Goal: Information Seeking & Learning: Learn about a topic

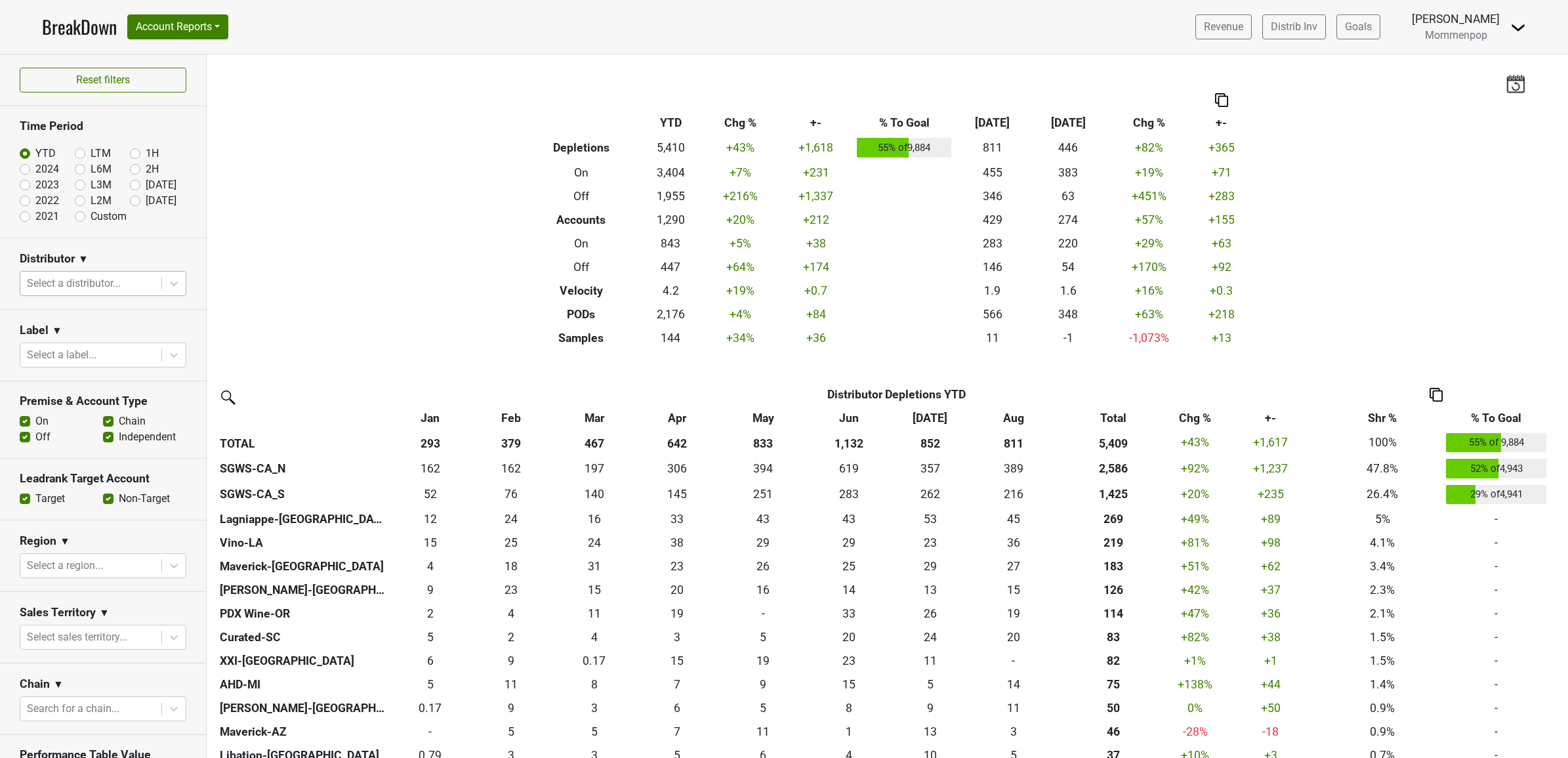
click at [103, 271] on div "Distributor ▼" at bounding box center [103, 261] width 166 height 19
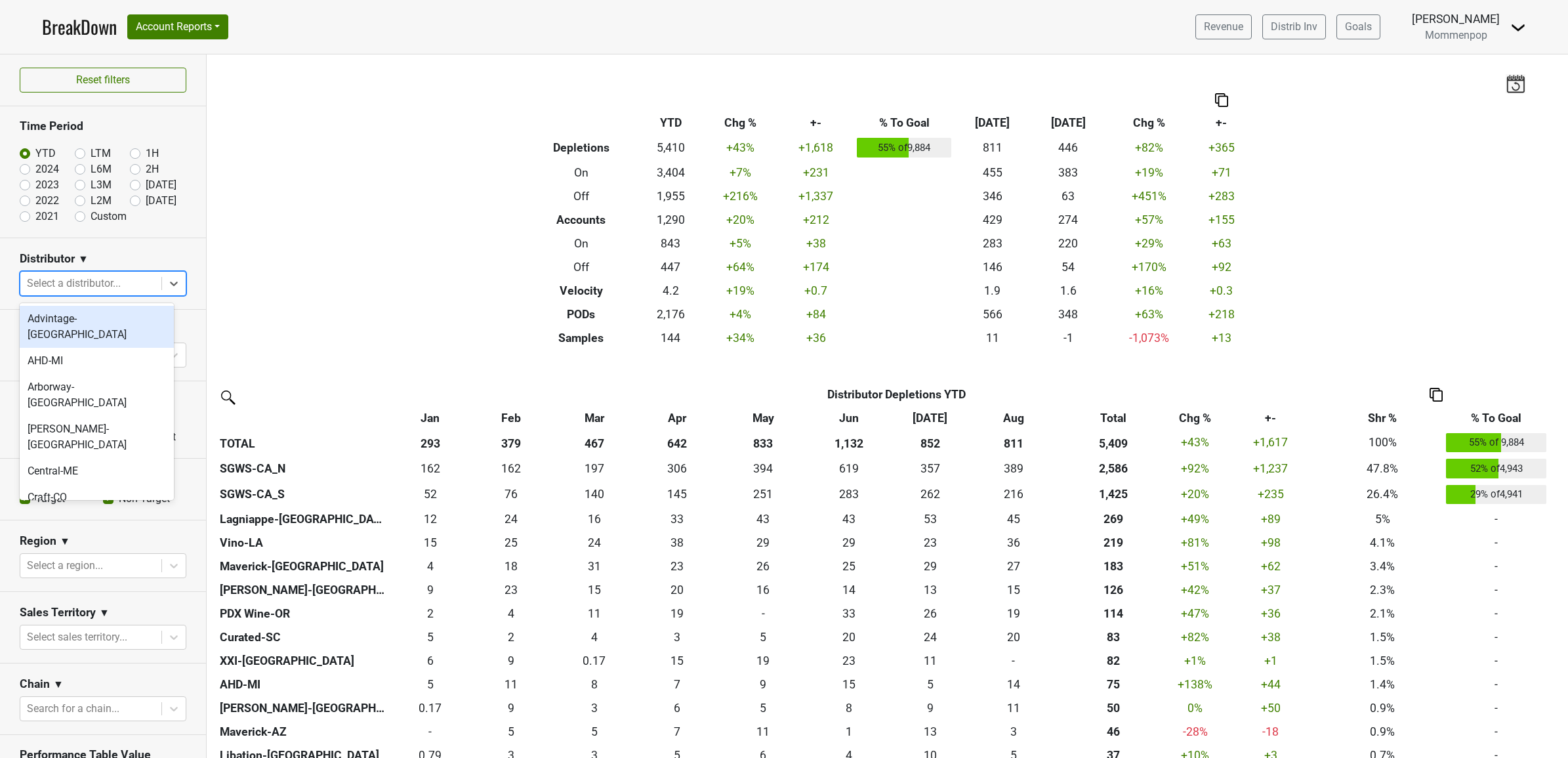
click at [102, 282] on div at bounding box center [91, 283] width 128 height 18
type input "ca"
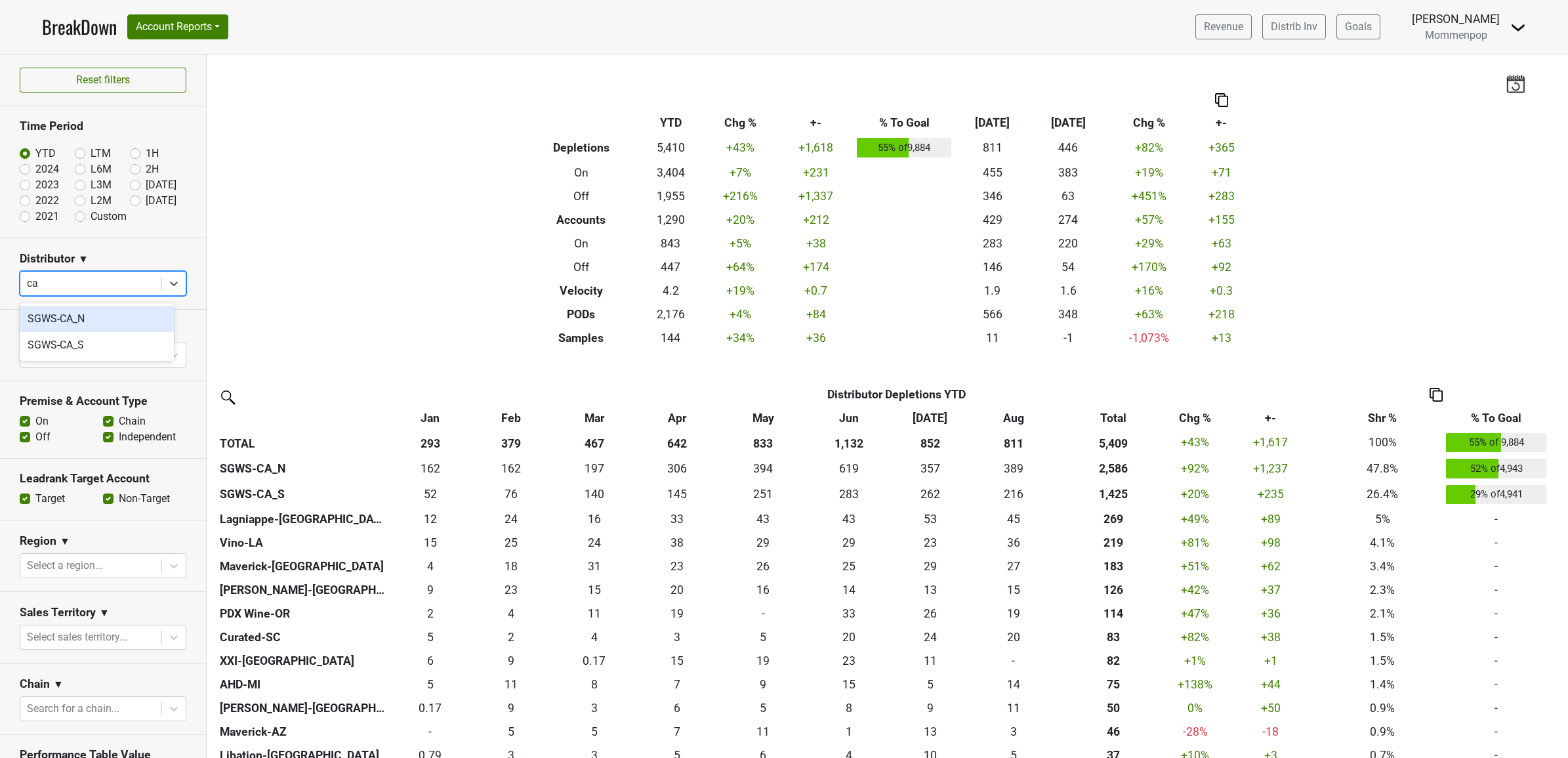
click at [96, 313] on div "SGWS-CA_N" at bounding box center [96, 319] width 154 height 26
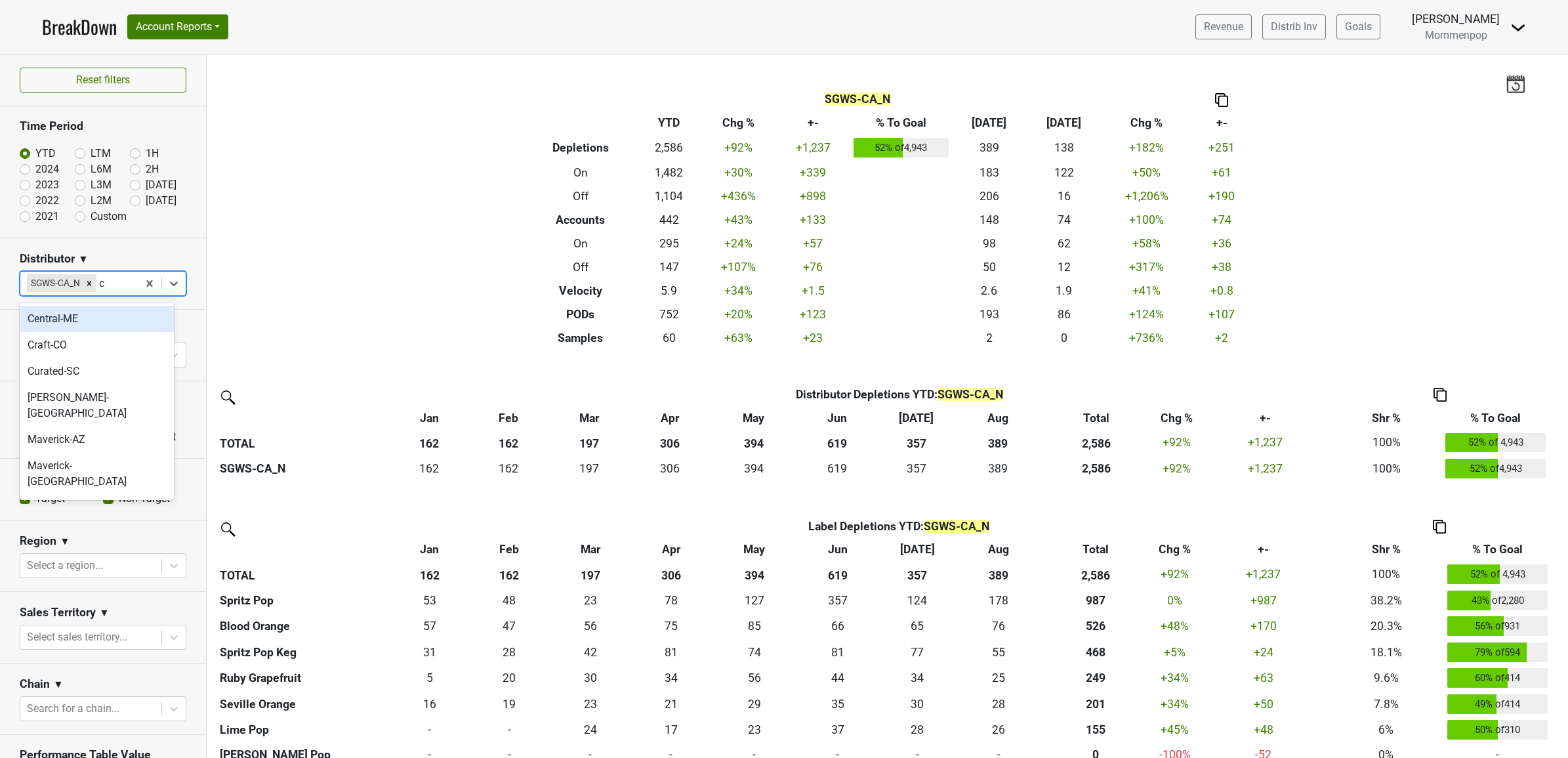
type input "ca"
click at [96, 323] on div "SGWS-CA_S" at bounding box center [96, 319] width 154 height 26
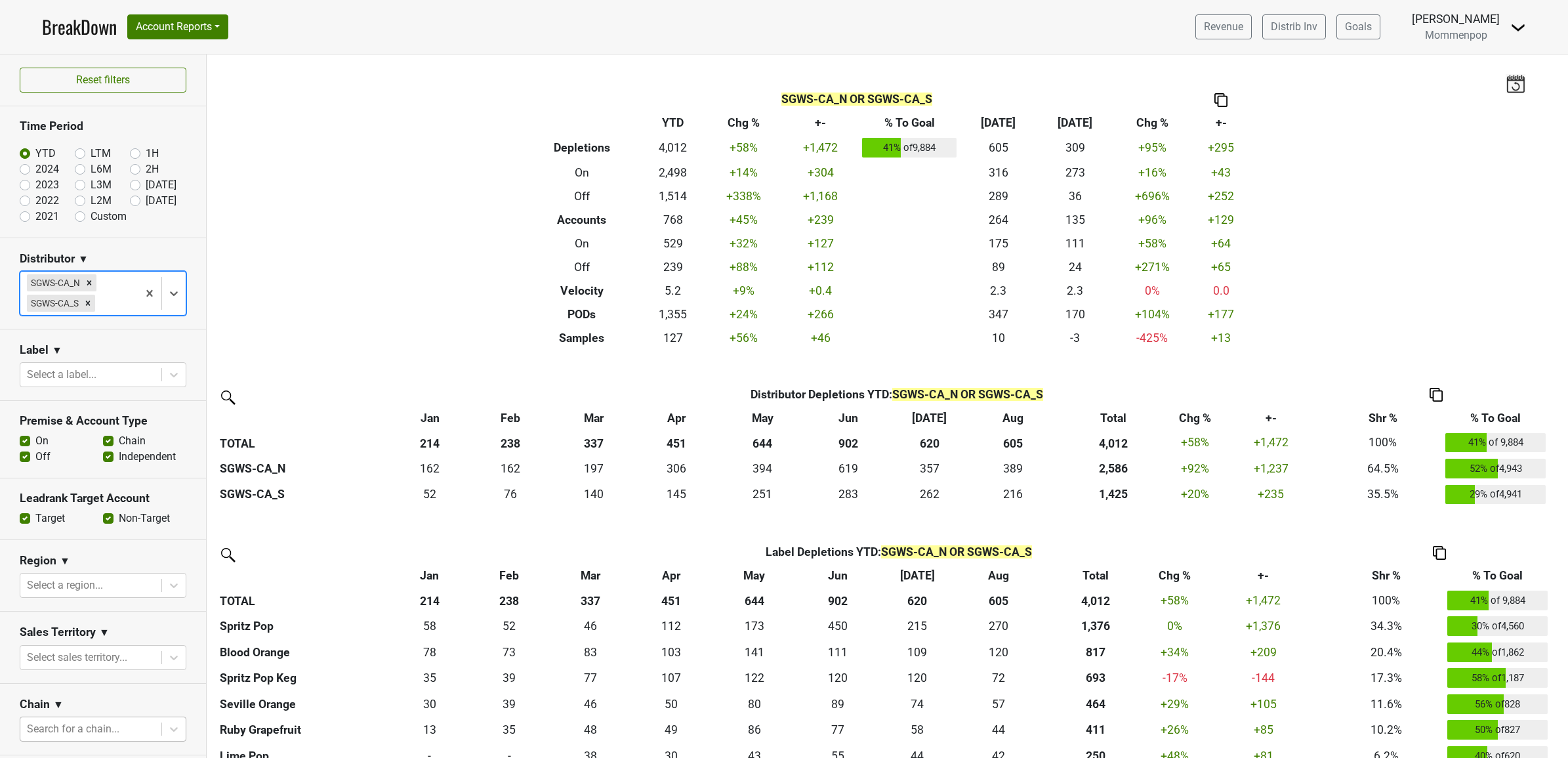
click at [69, 739] on body "BreakDown Account Reports SuperRanker Map Award Progress Chain Compliance CRM N…" at bounding box center [784, 379] width 1568 height 758
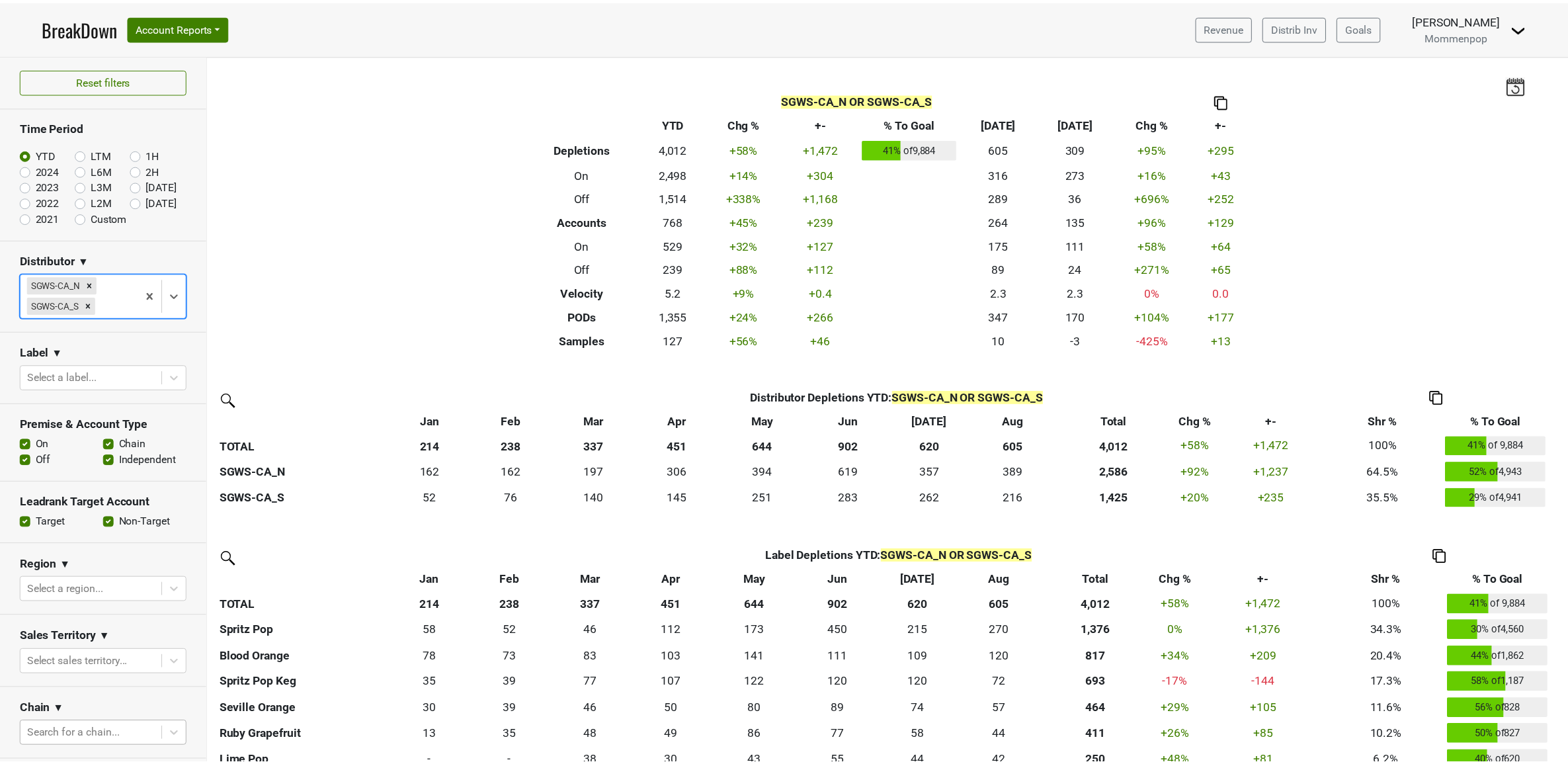
scroll to position [28, 0]
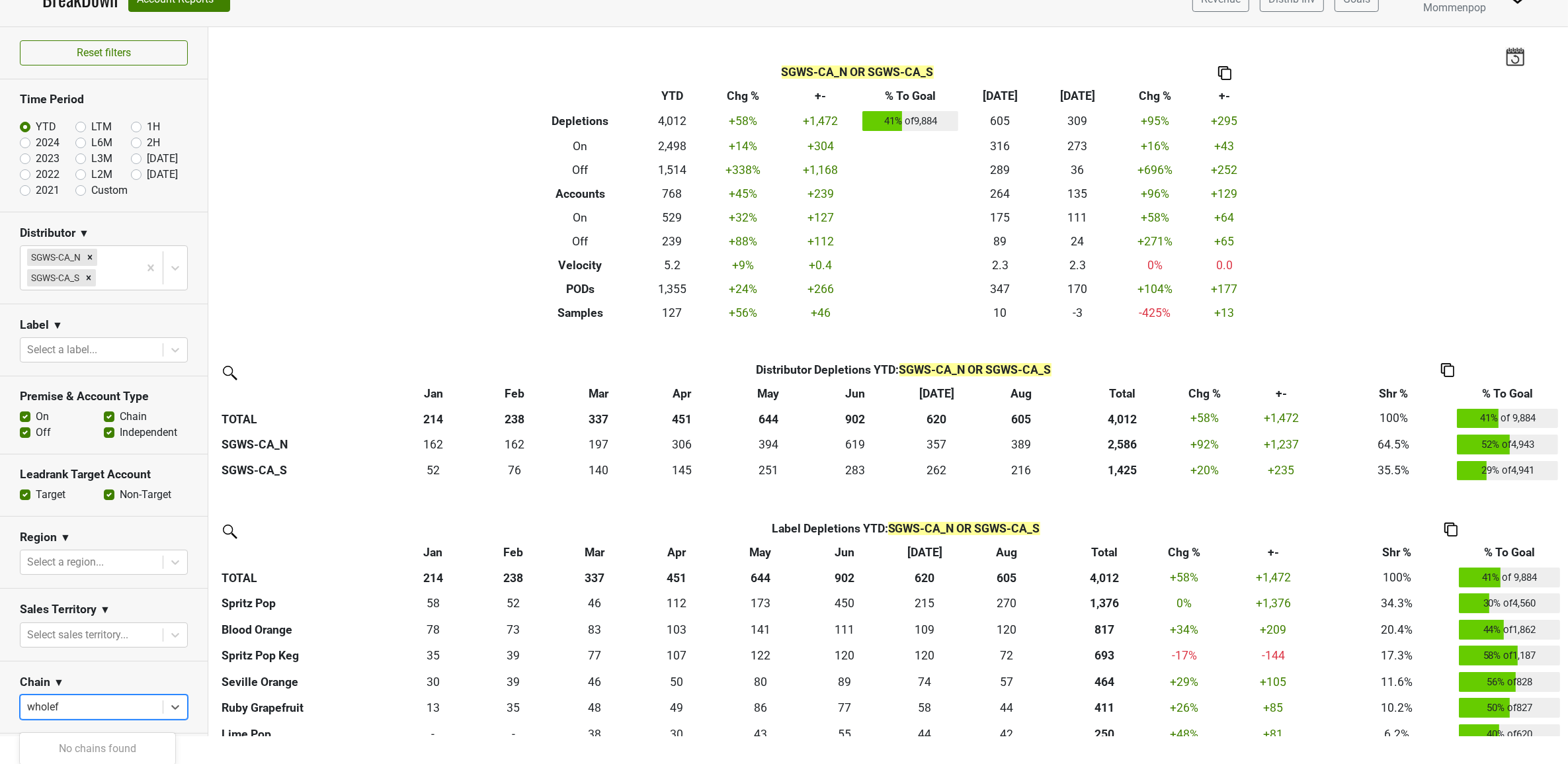
type input "whole"
click at [90, 749] on div "Whole Foods Market" at bounding box center [97, 749] width 155 height 27
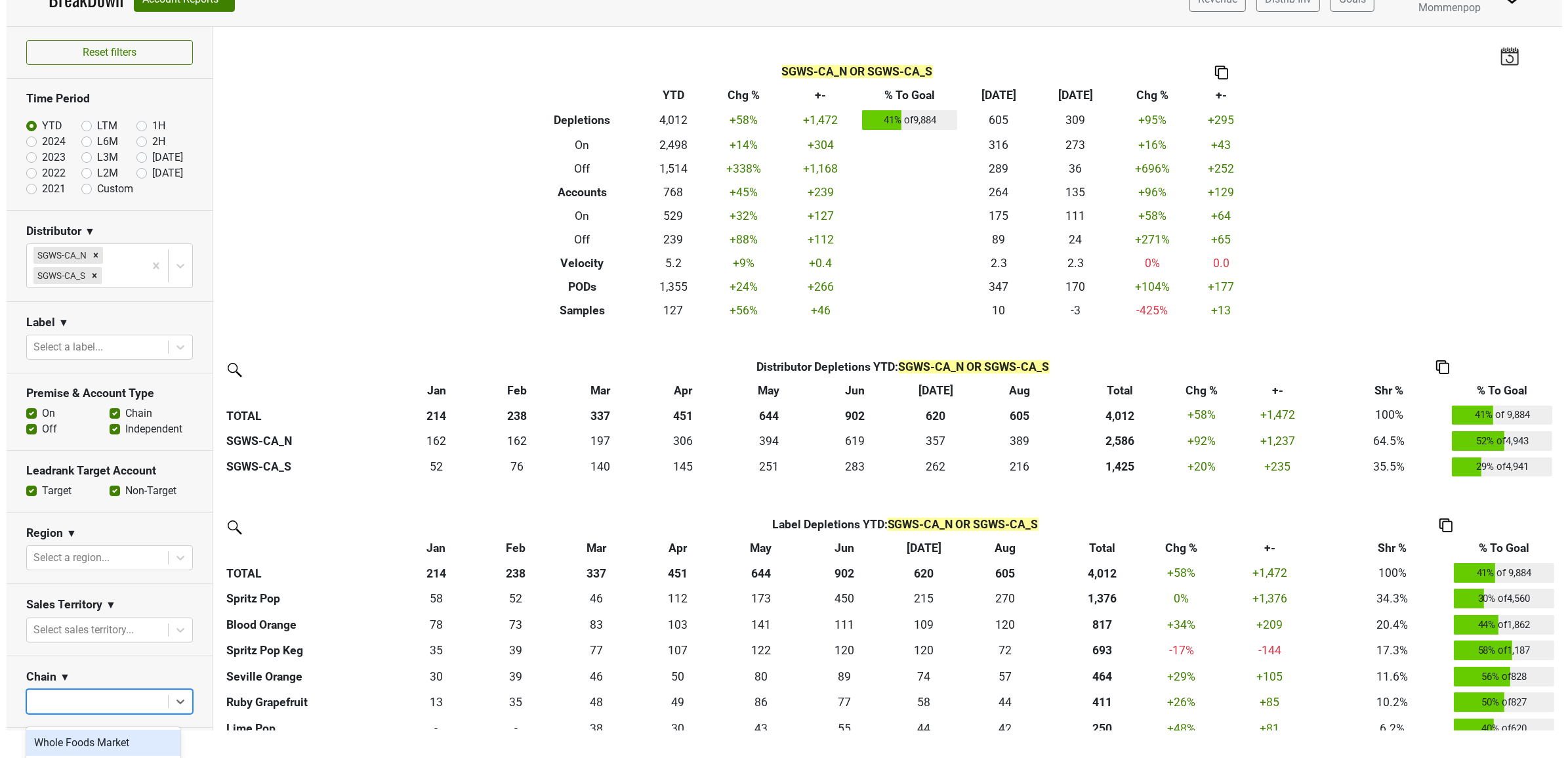
scroll to position [0, 0]
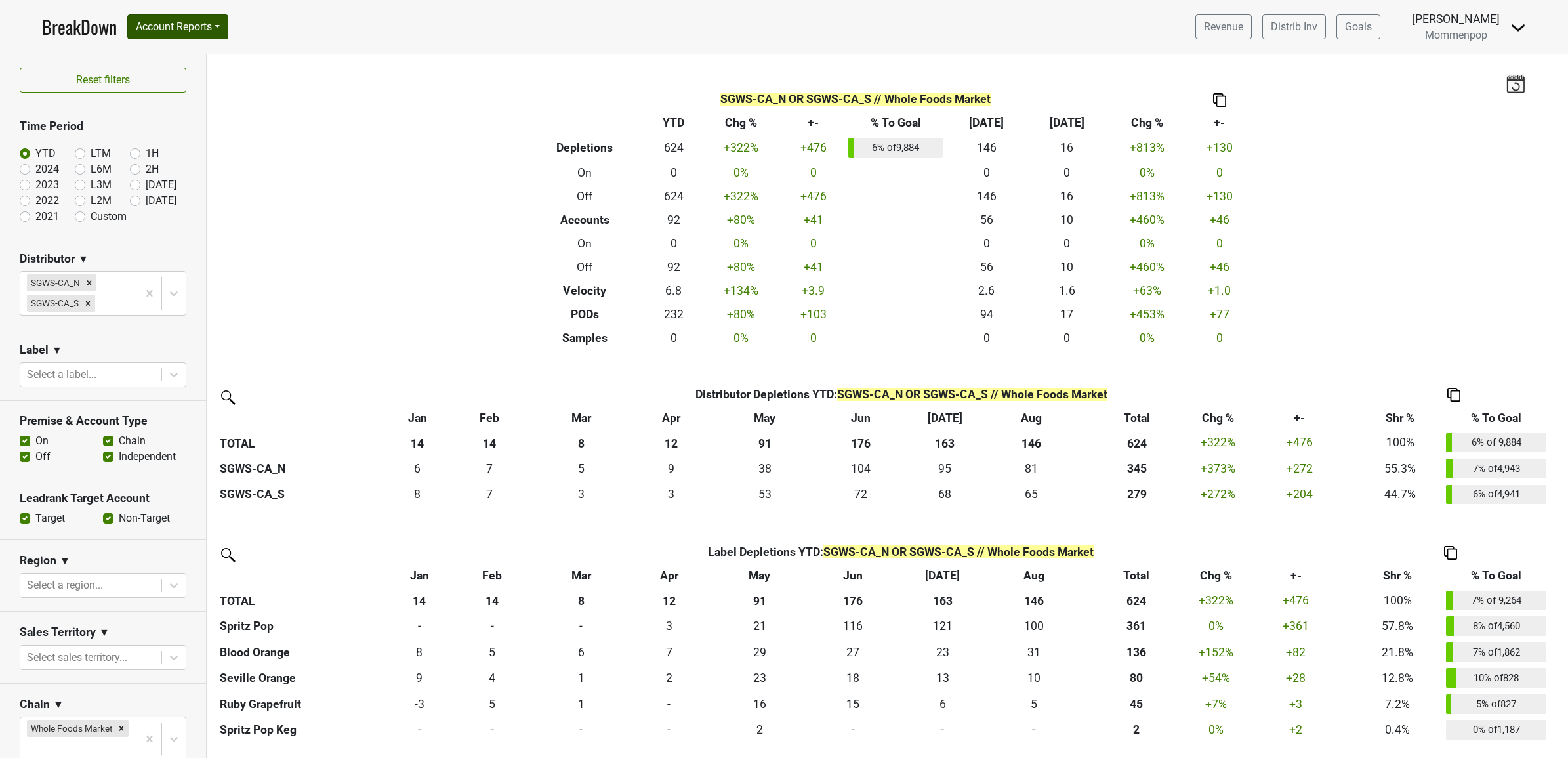
click at [214, 40] on div "BreakDown Account Reports SuperRanker Map Award Progress Chain Compliance CRM N…" at bounding box center [135, 27] width 187 height 28
click at [205, 24] on button "Account Reports" at bounding box center [178, 27] width 101 height 25
click at [159, 55] on link "SuperRanker" at bounding box center [186, 57] width 116 height 21
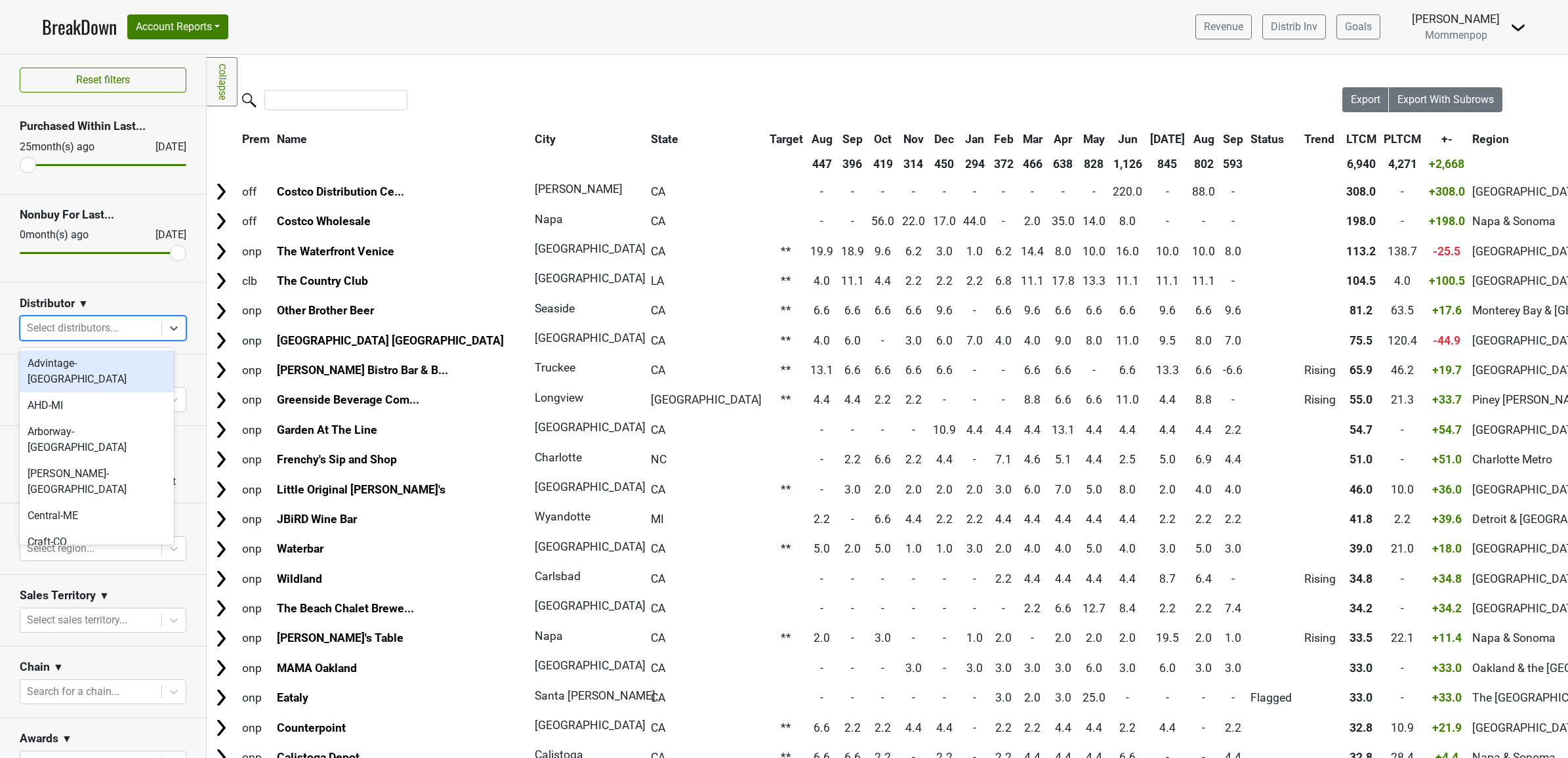
click at [77, 332] on div at bounding box center [91, 328] width 128 height 18
type input "ca"
click at [79, 359] on div "SGWS-CA_N" at bounding box center [96, 363] width 154 height 26
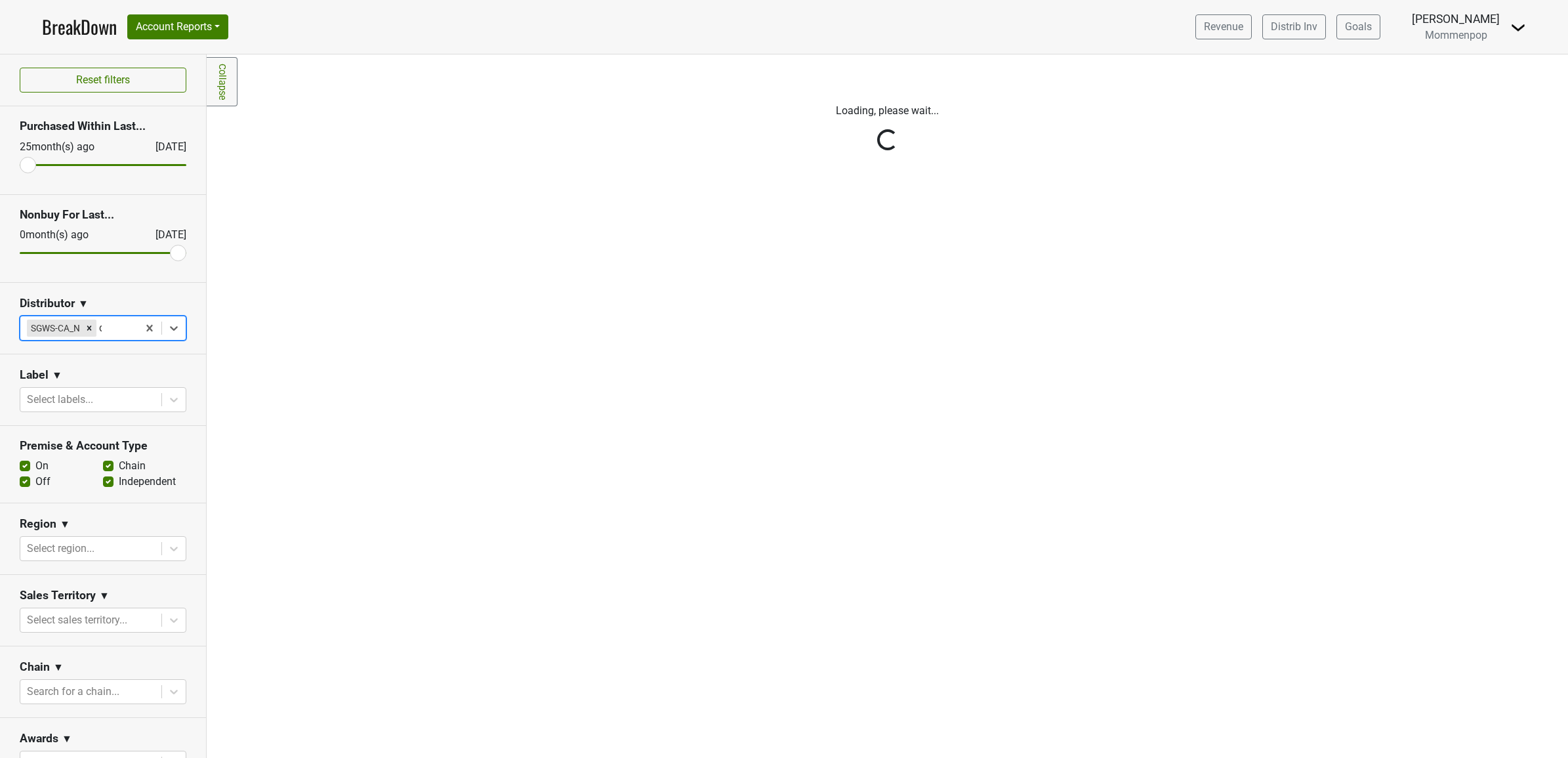
type input "ca"
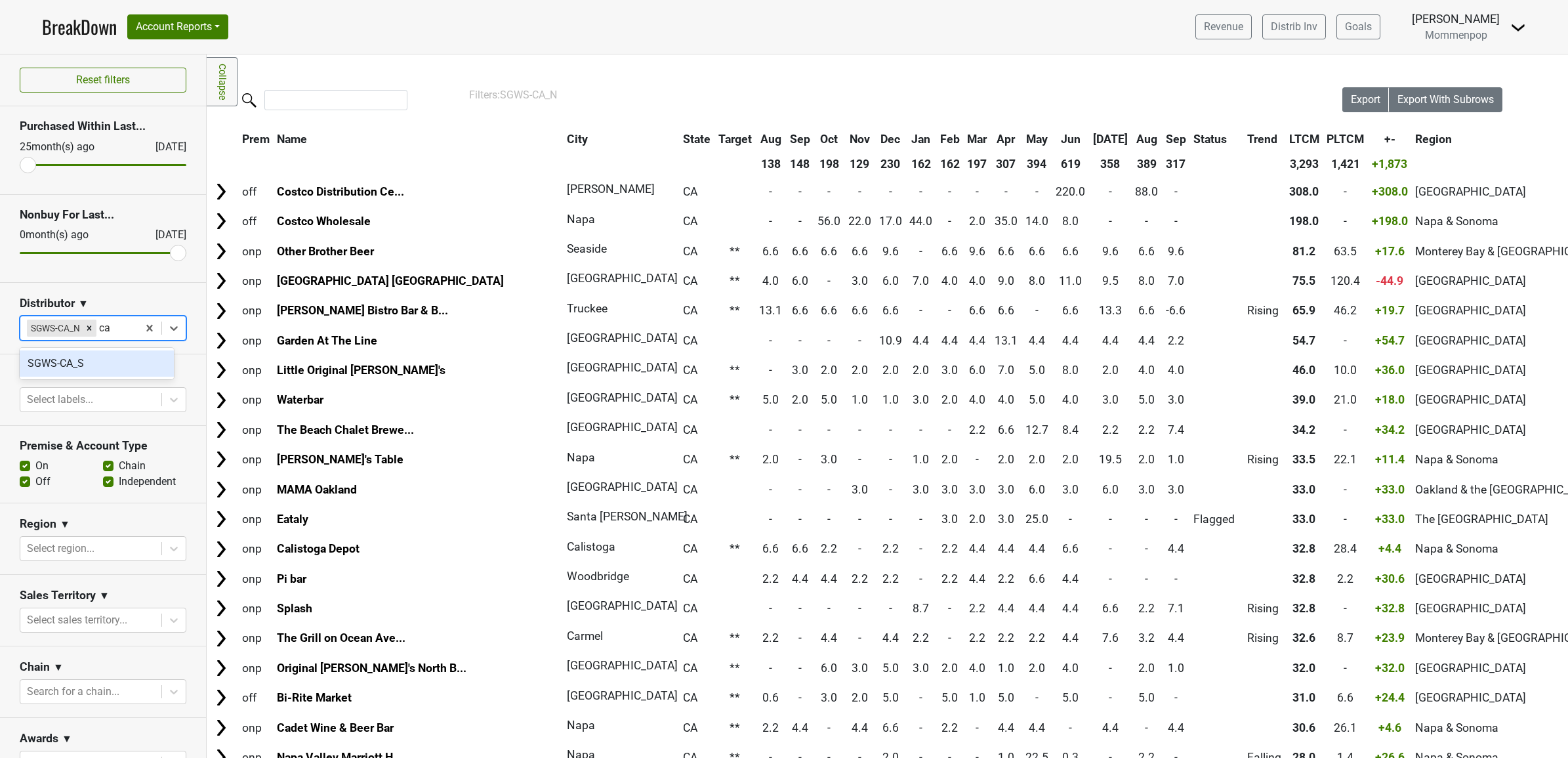
click at [79, 365] on div "SGWS-CA_S" at bounding box center [96, 363] width 154 height 26
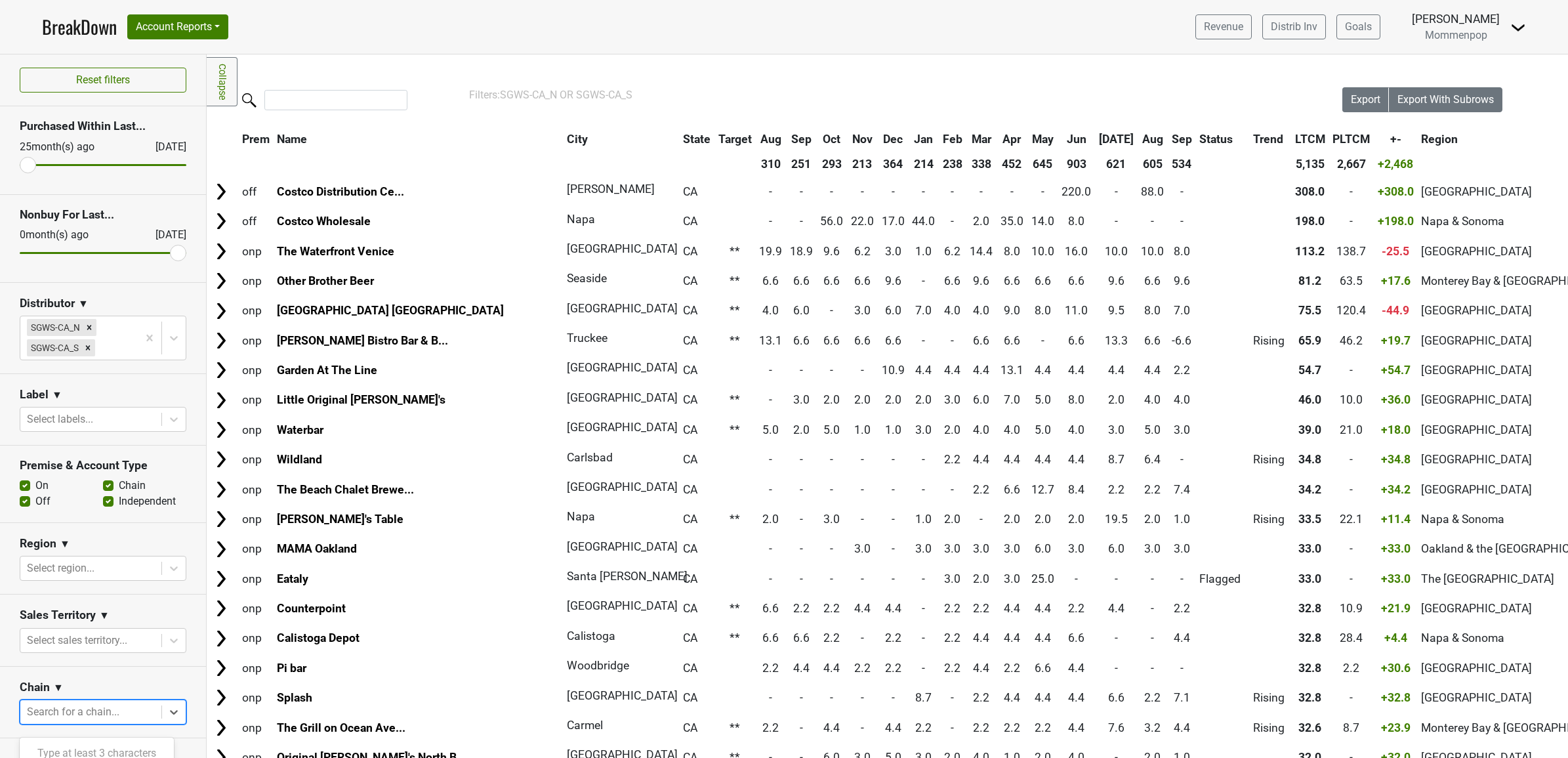
click at [73, 716] on div at bounding box center [91, 712] width 128 height 18
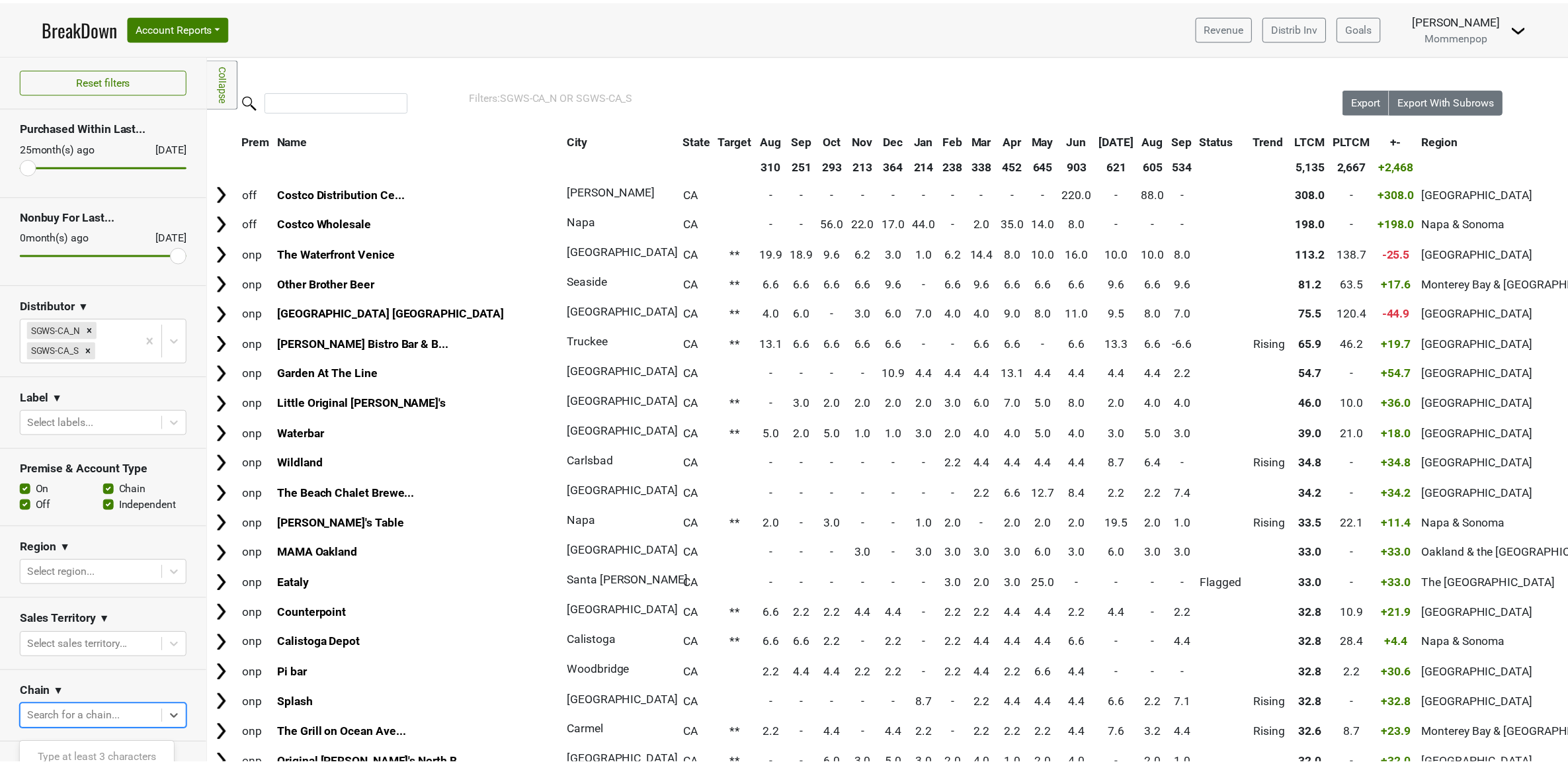
scroll to position [11, 0]
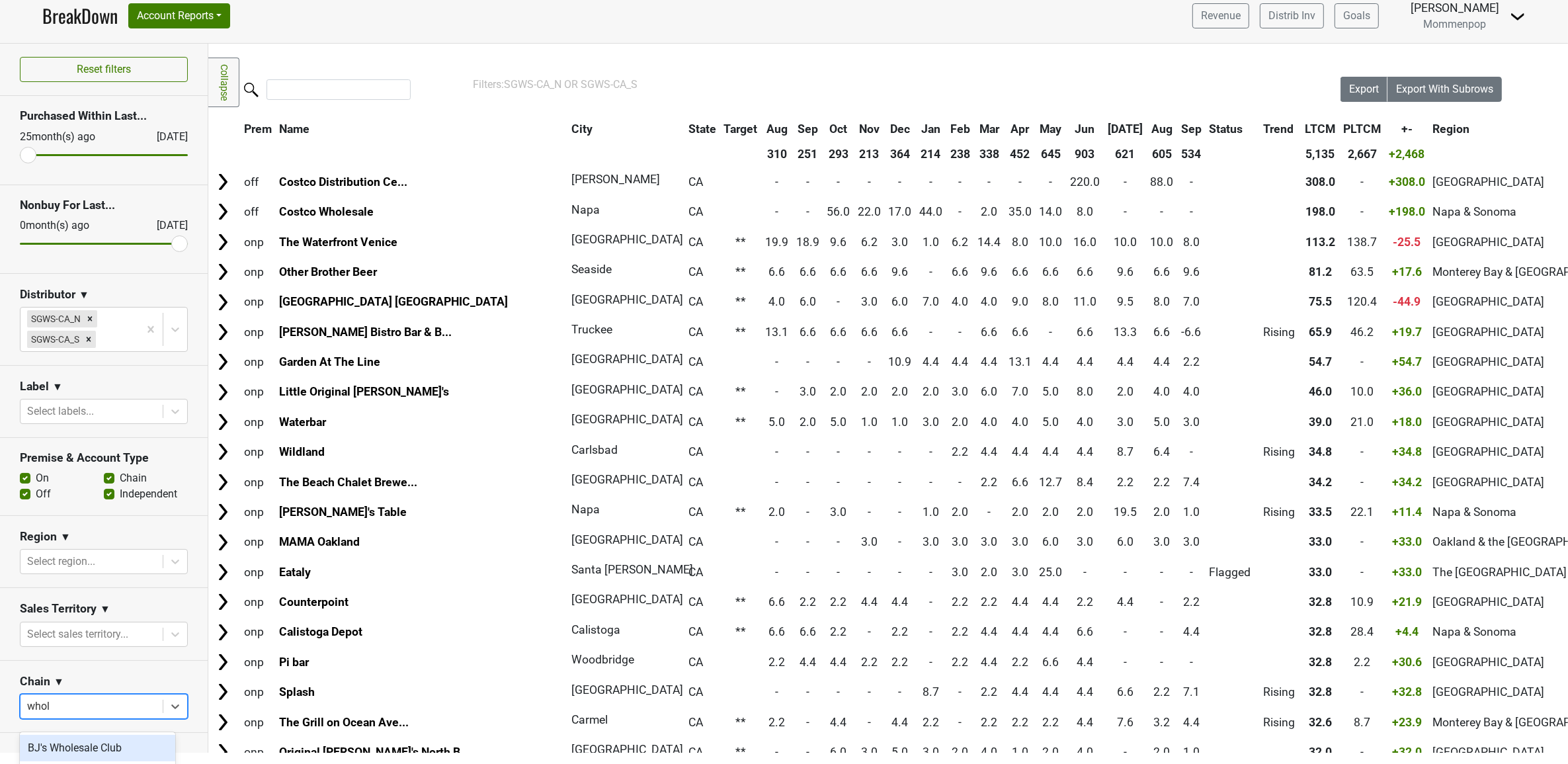
type input "whole"
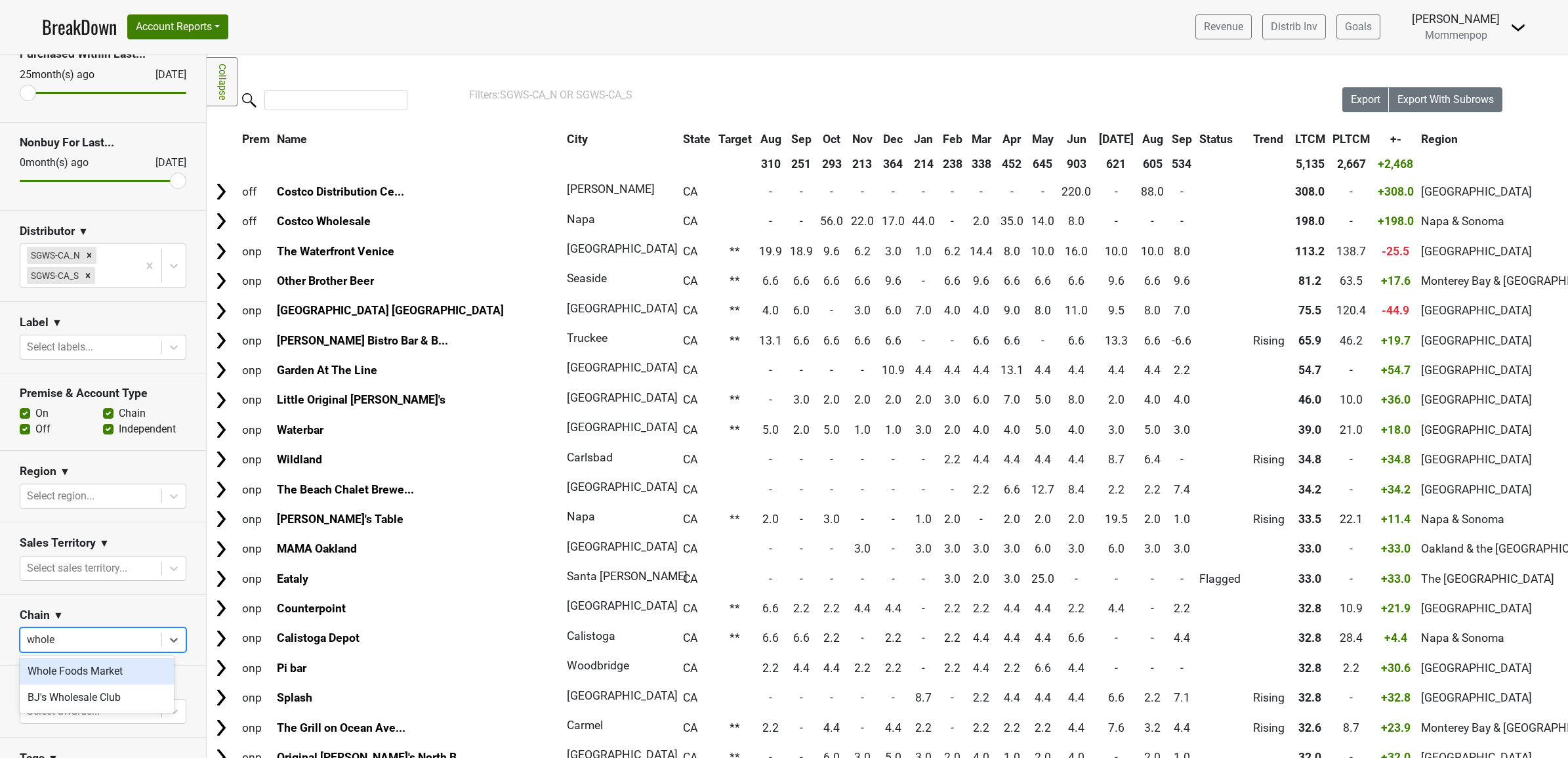
scroll to position [82, 0]
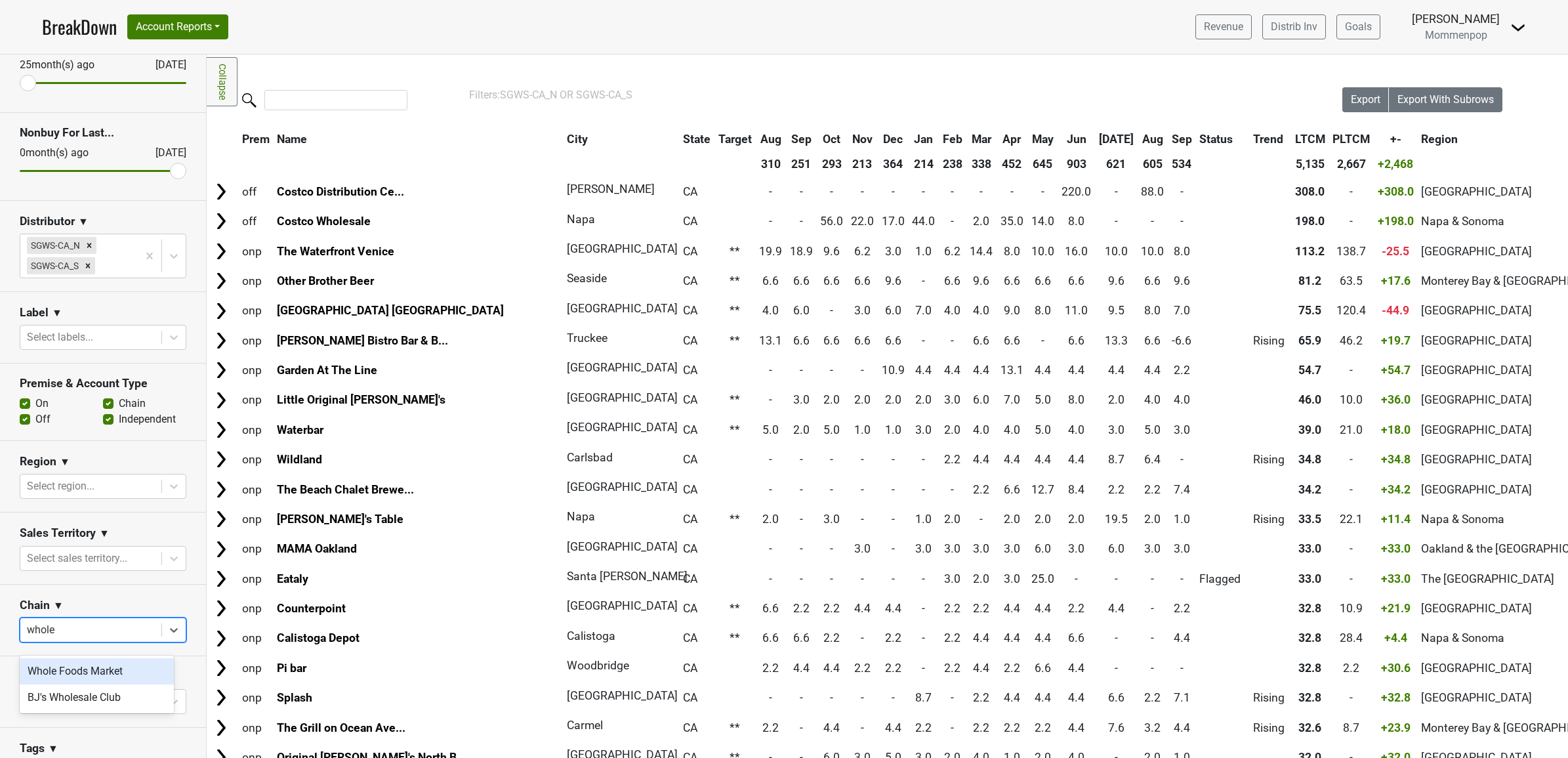
click at [80, 675] on div "Whole Foods Market" at bounding box center [96, 671] width 154 height 26
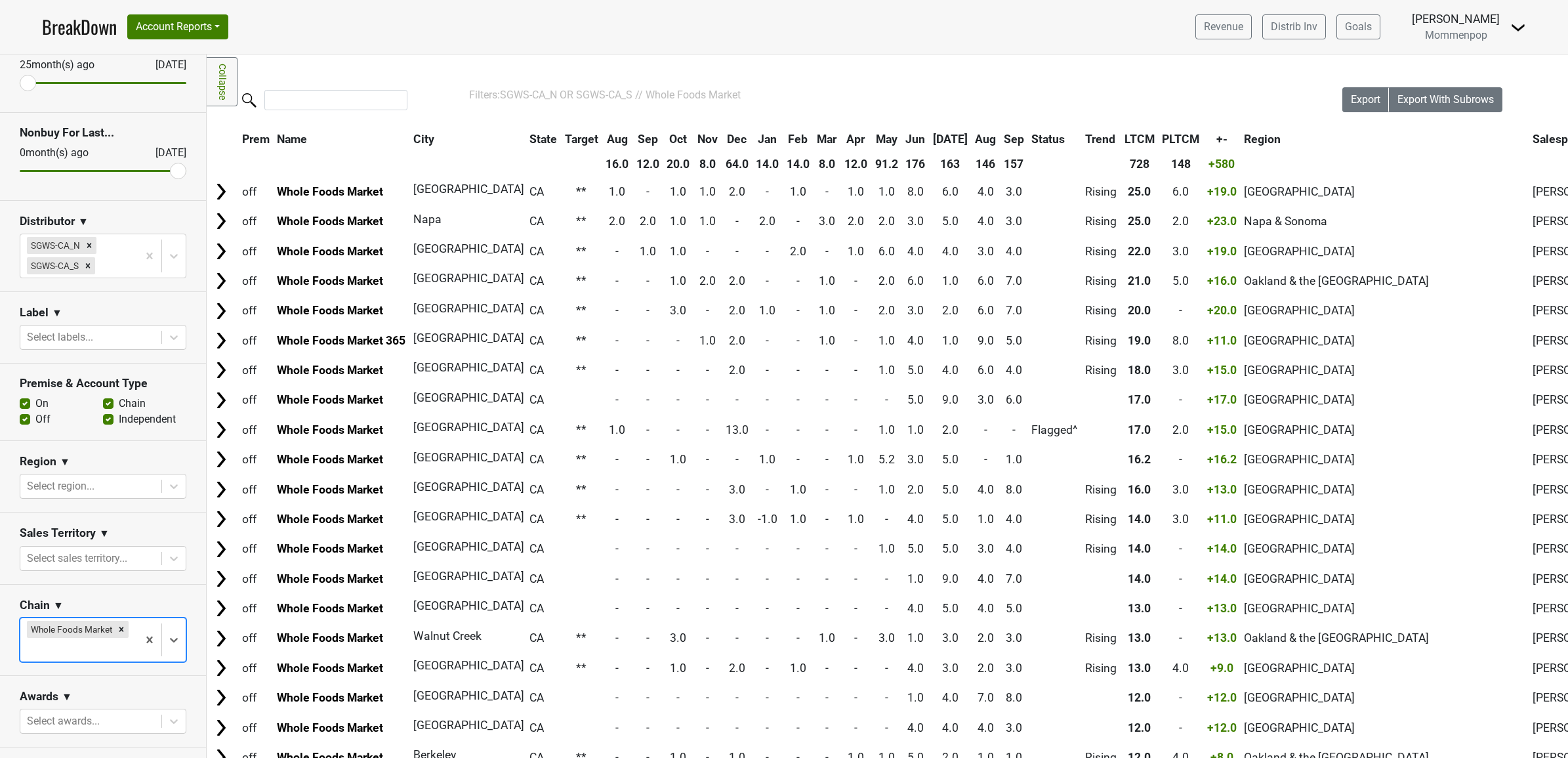
click at [1001, 138] on th "Sep" at bounding box center [1014, 139] width 27 height 24
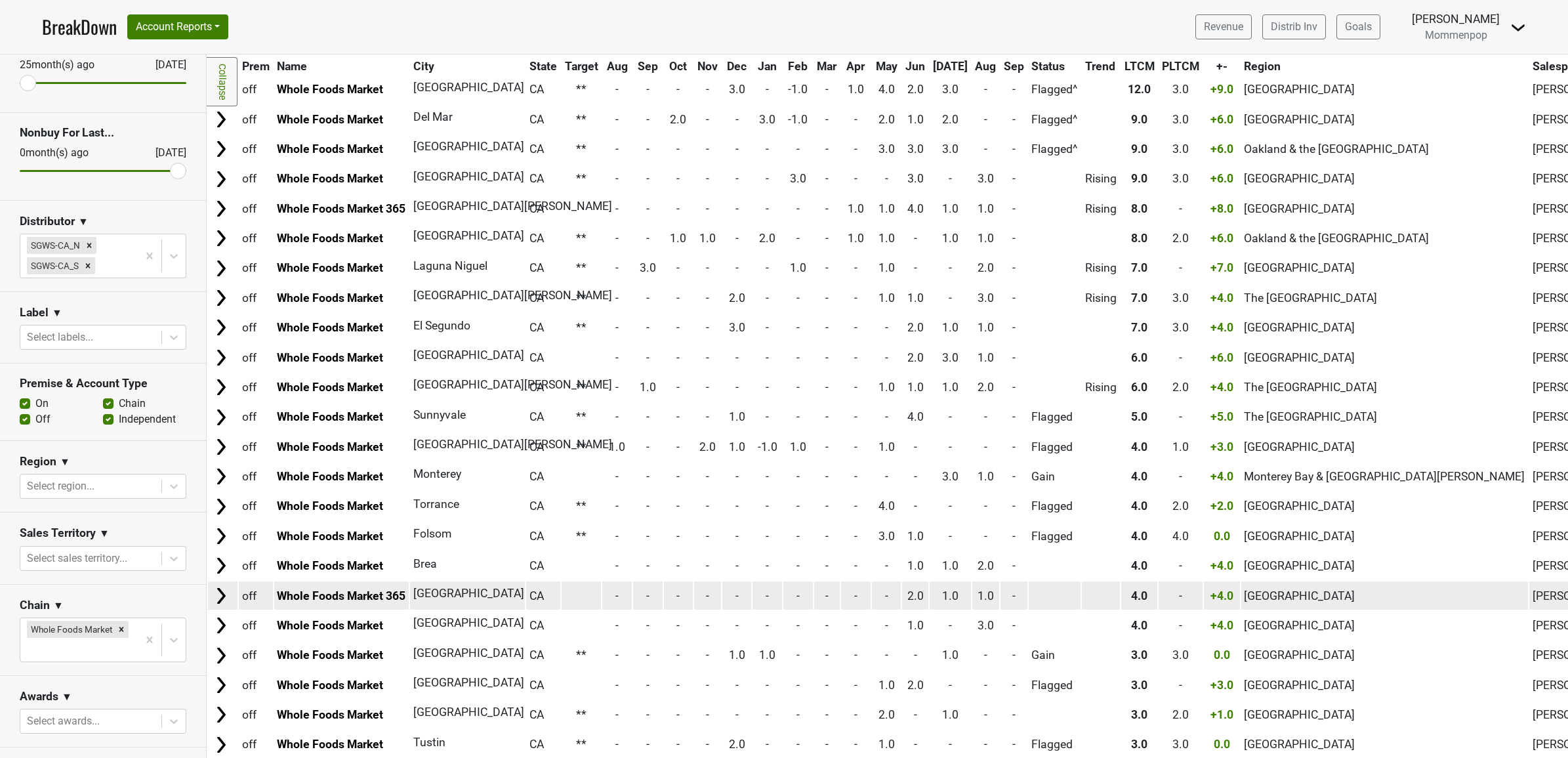
scroll to position [0, 0]
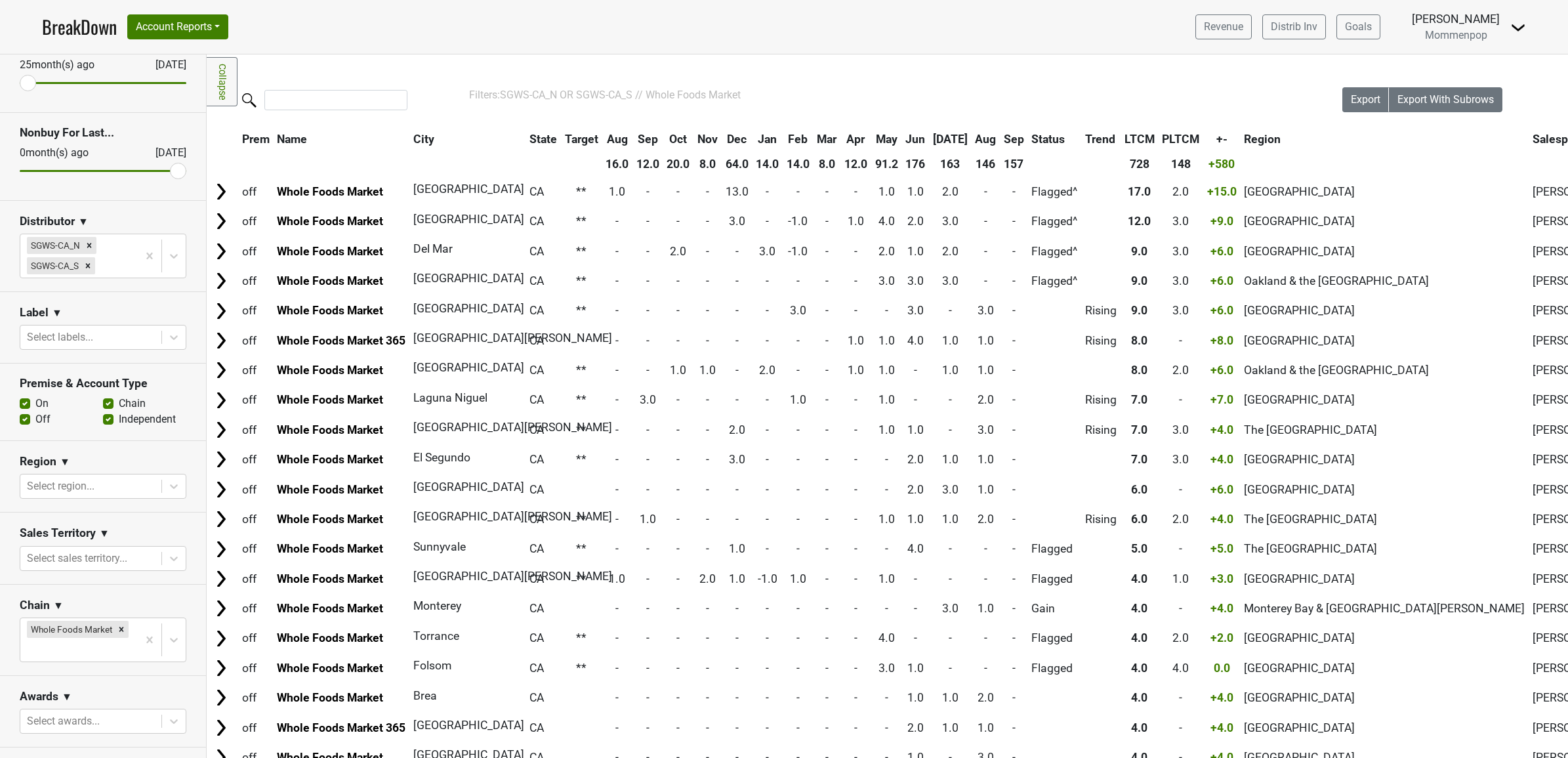
click at [972, 135] on th "Aug" at bounding box center [986, 139] width 28 height 24
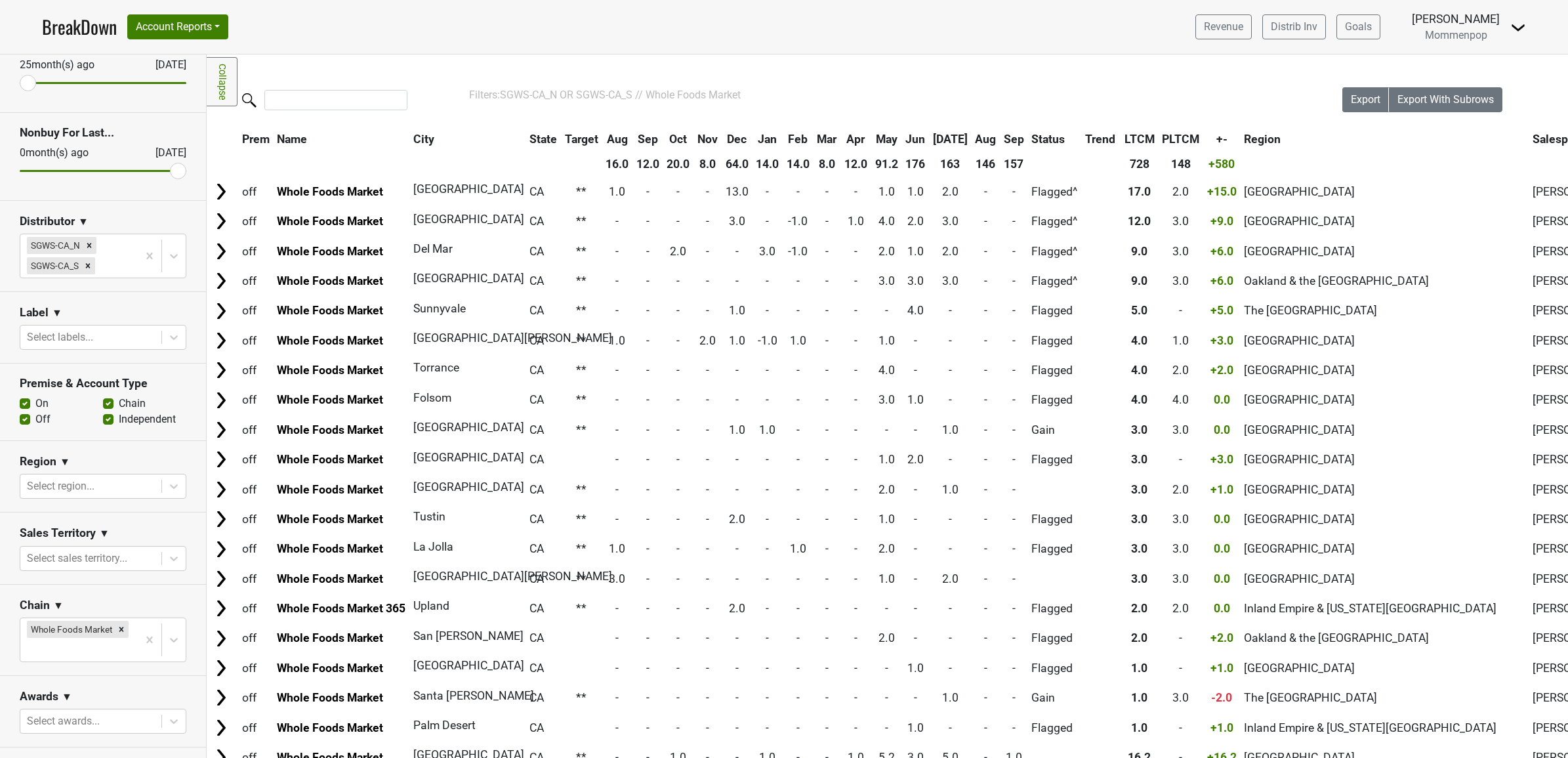
click at [972, 137] on th "Aug" at bounding box center [986, 139] width 28 height 24
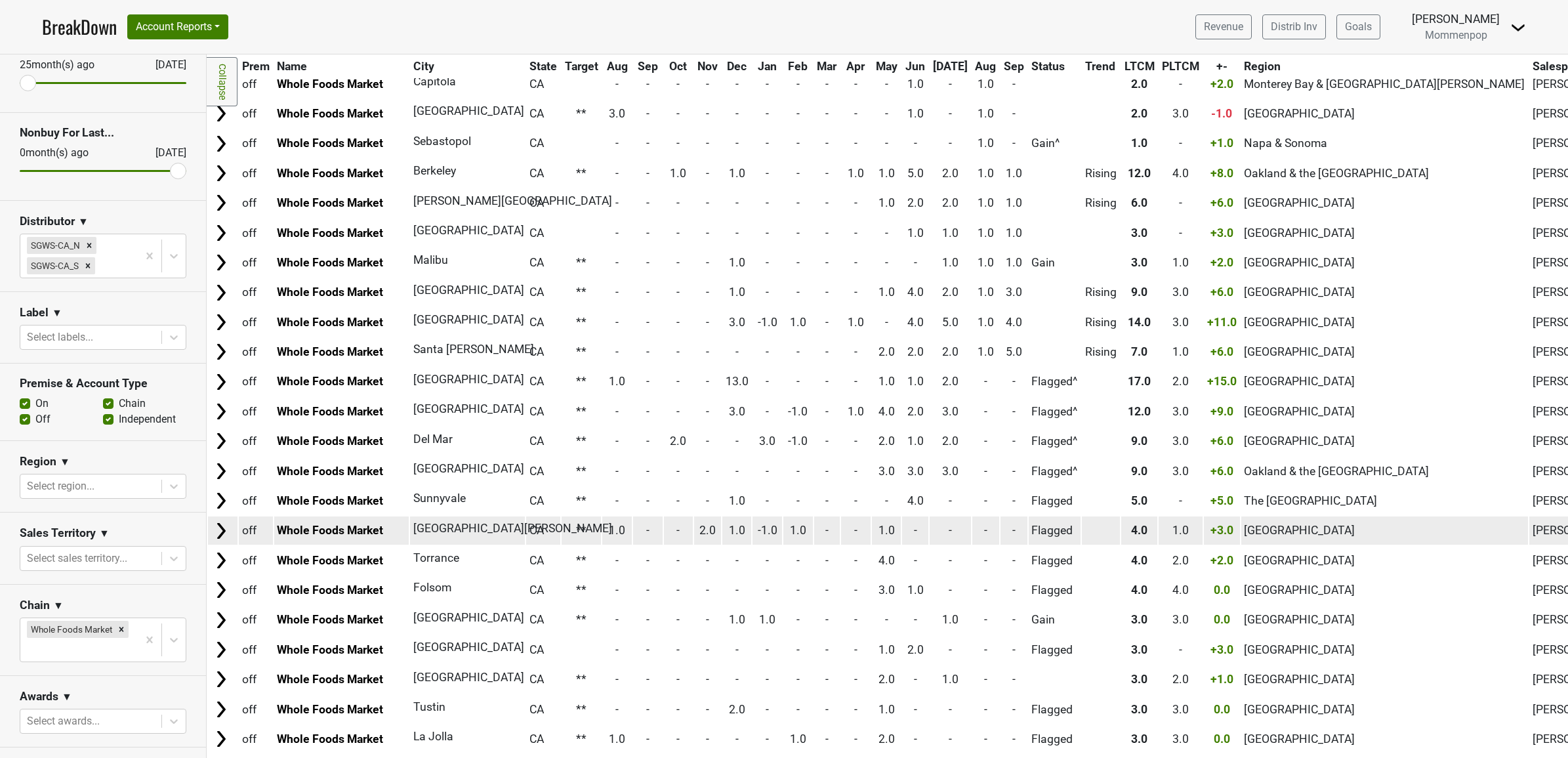
scroll to position [1476, 0]
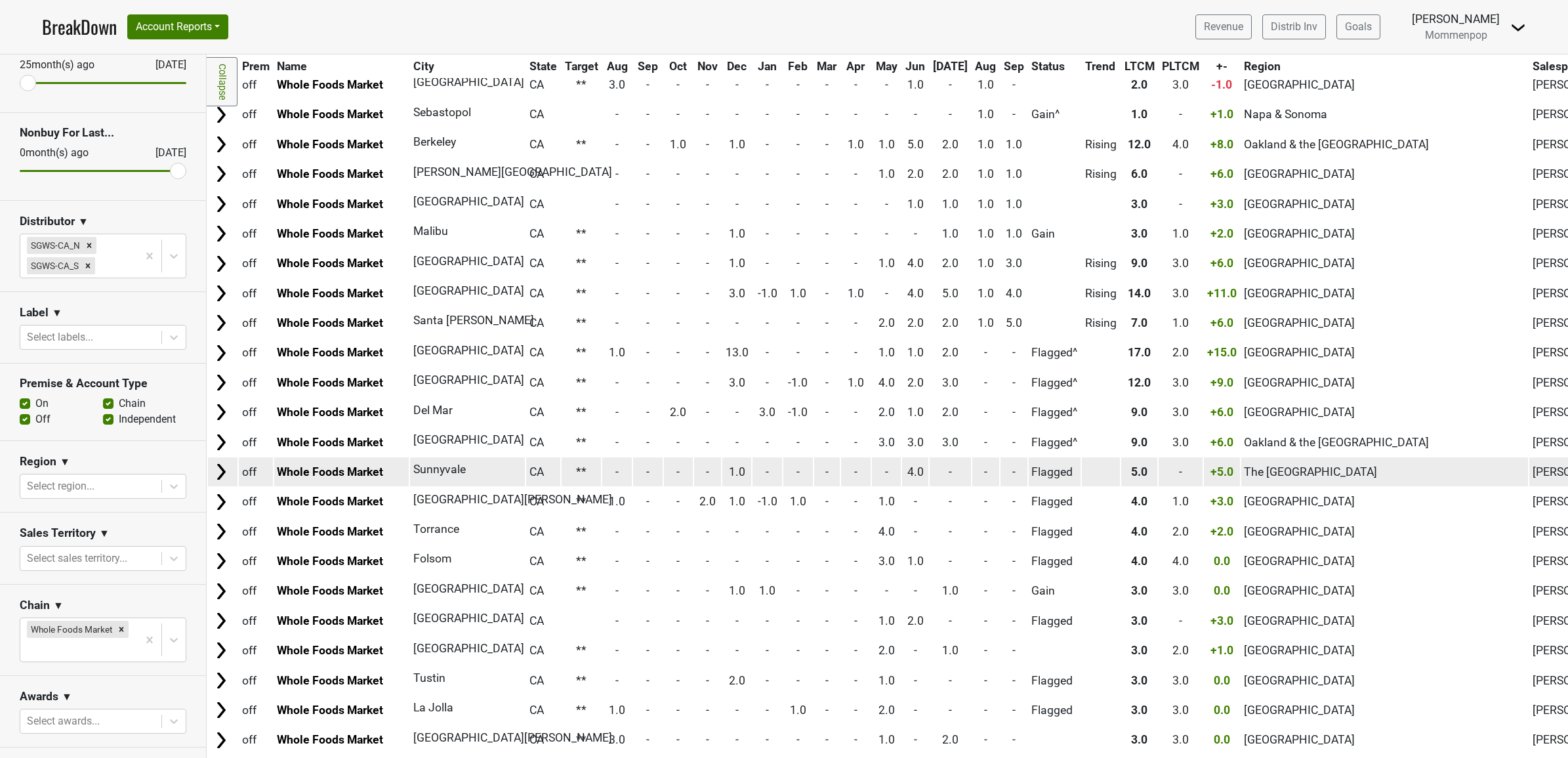
click at [217, 462] on img at bounding box center [221, 472] width 19 height 19
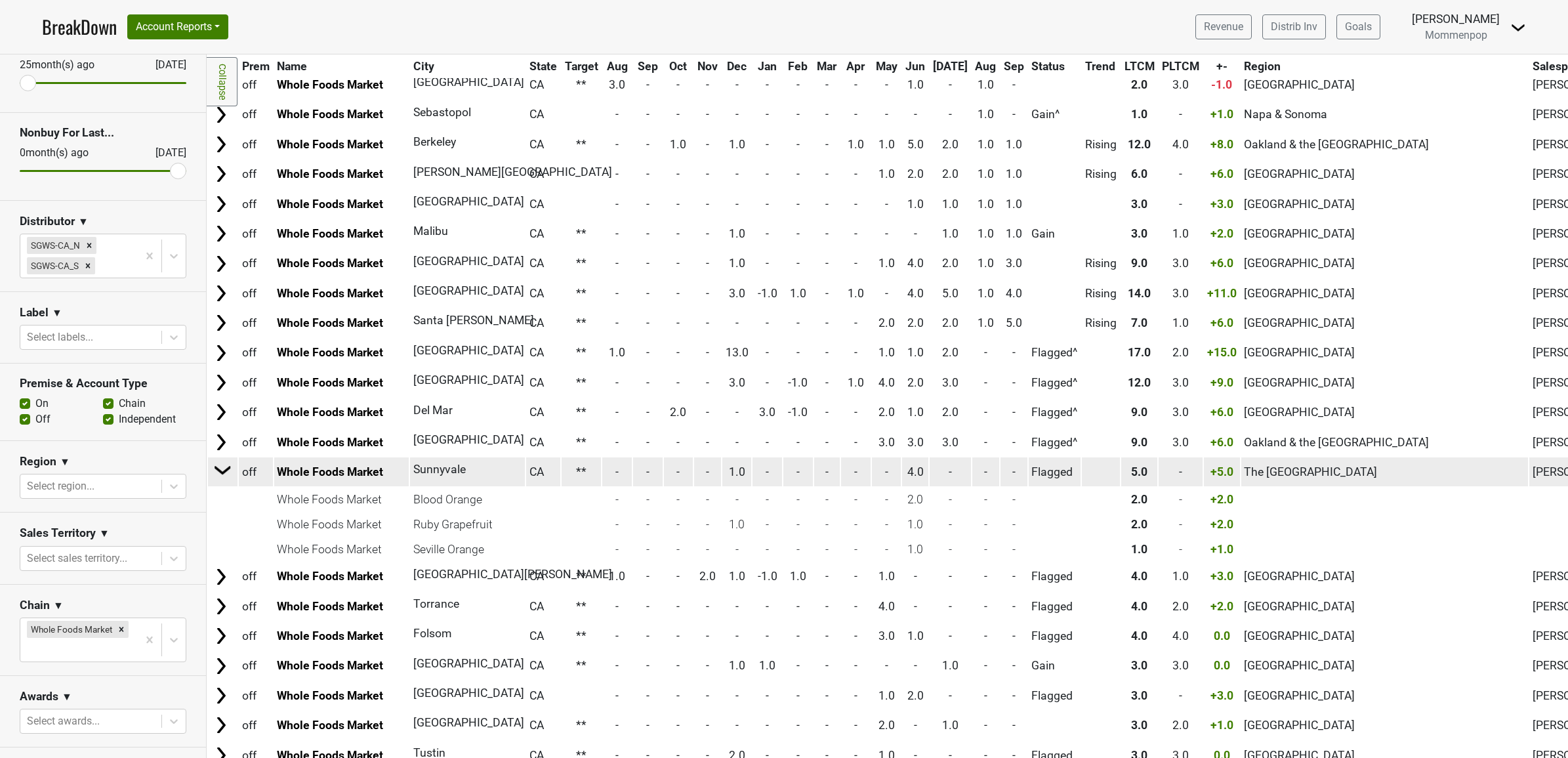
click at [217, 460] on img at bounding box center [223, 470] width 19 height 19
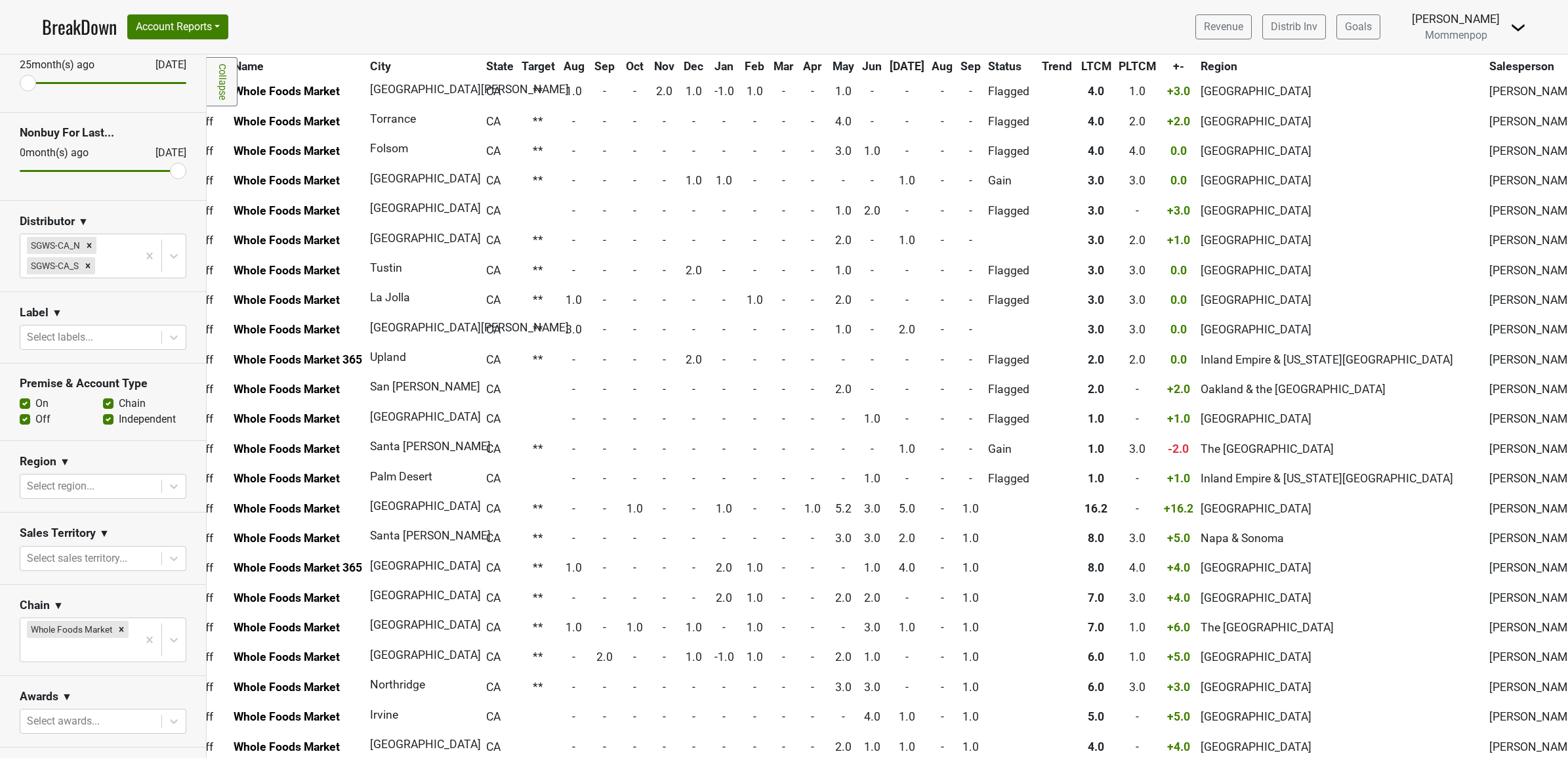
scroll to position [1886, 0]
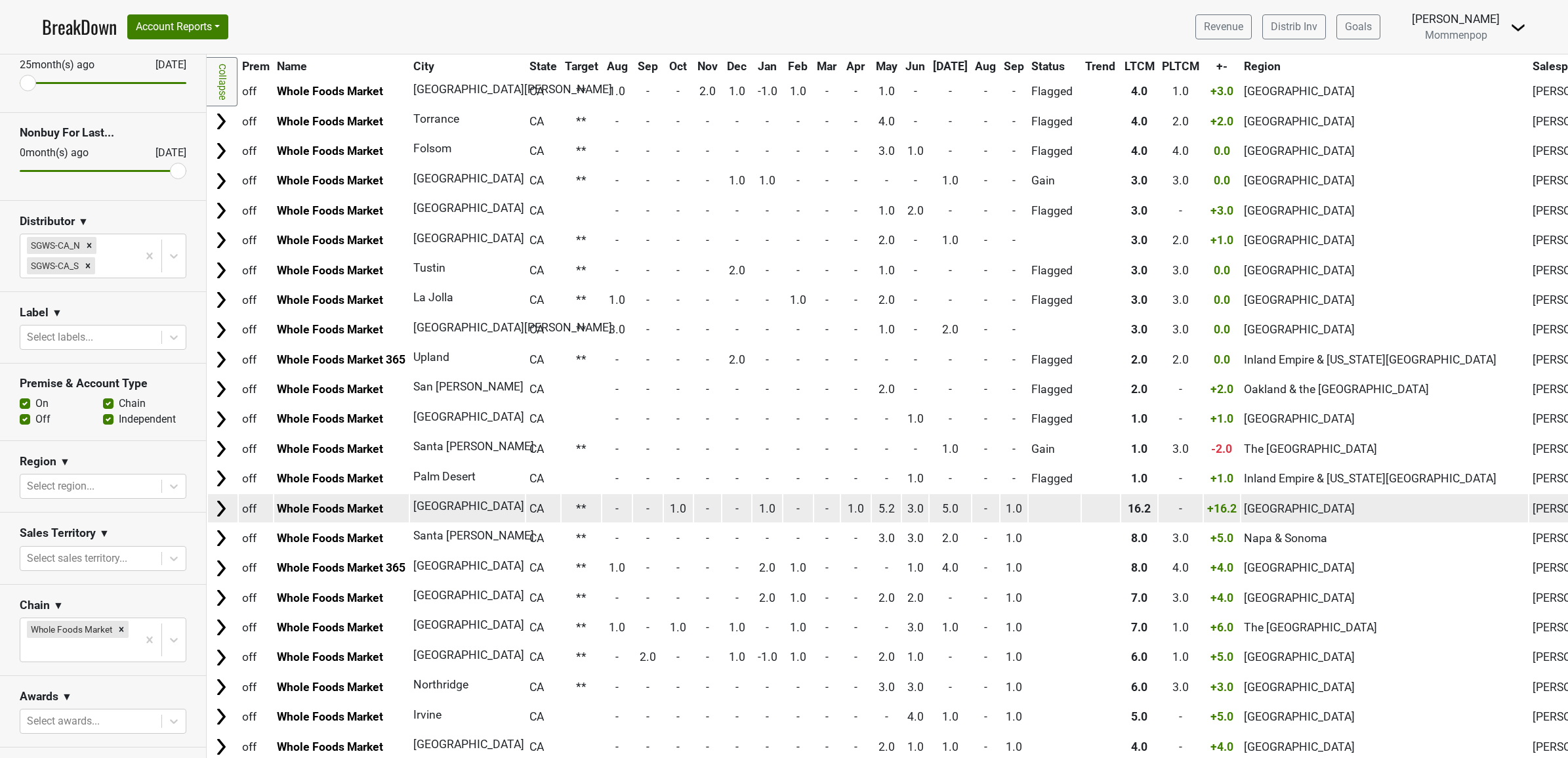
click at [221, 499] on img at bounding box center [221, 508] width 19 height 19
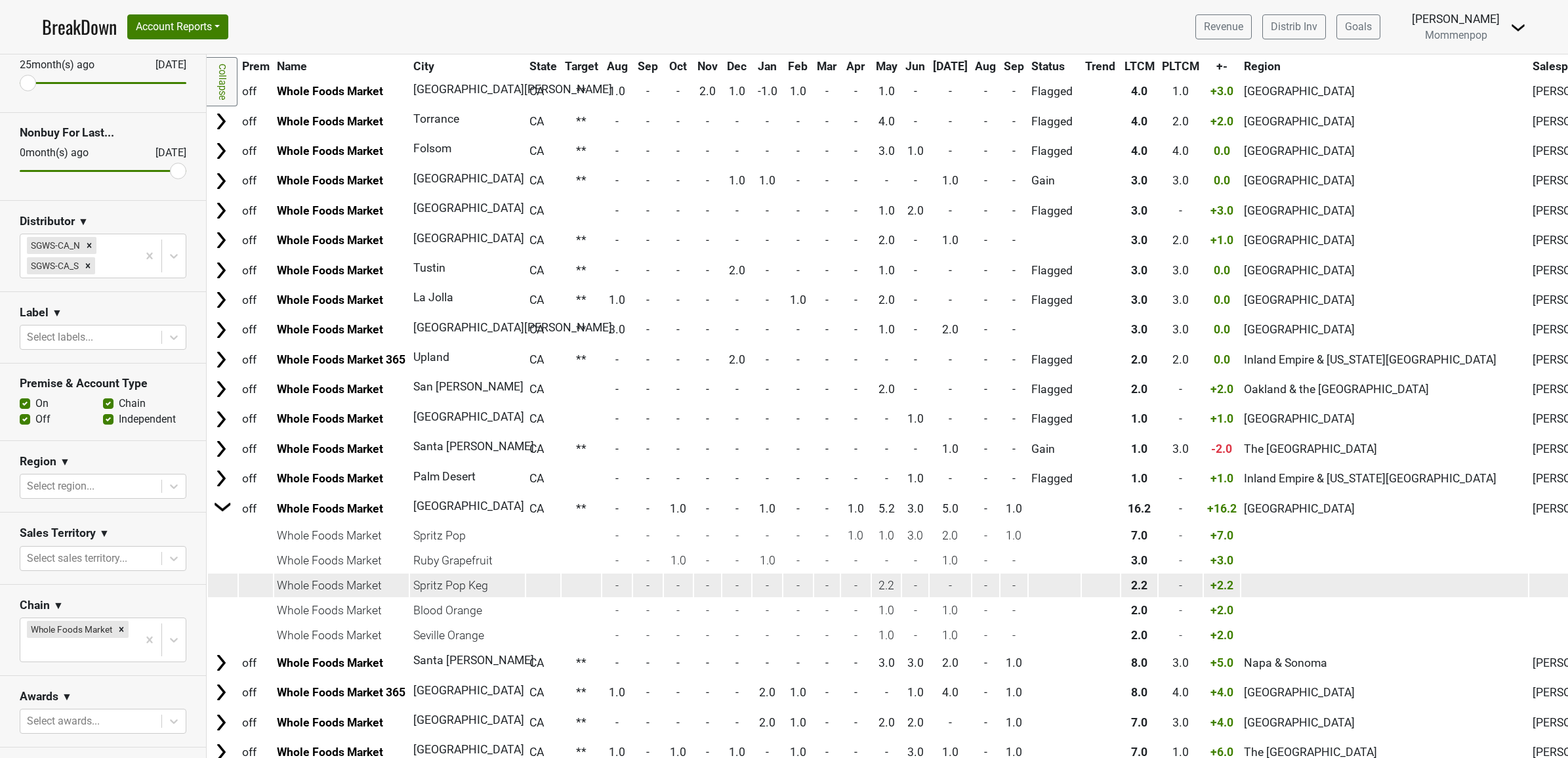
scroll to position [1968, 0]
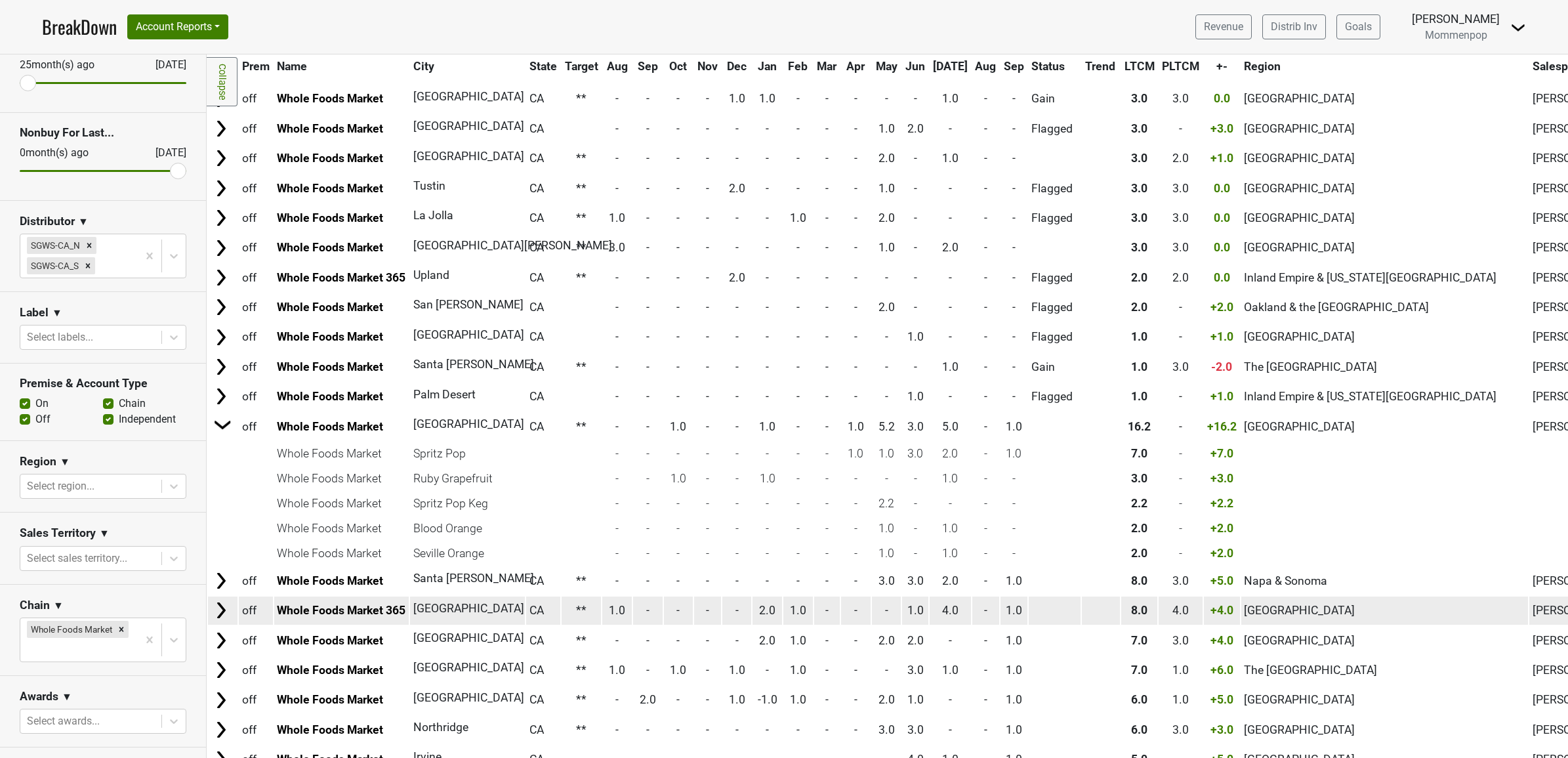
click at [212, 601] on img at bounding box center [221, 610] width 19 height 19
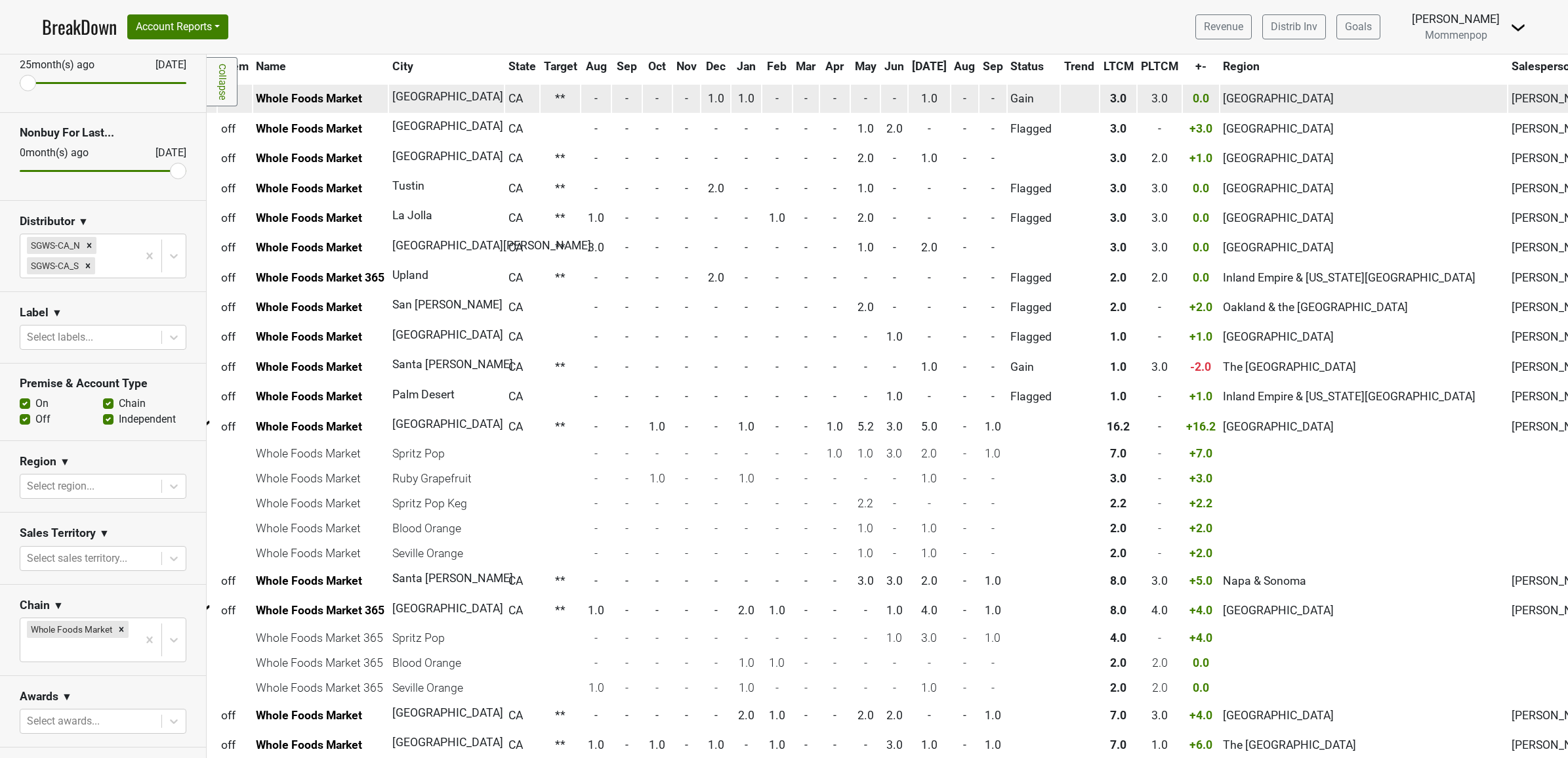
scroll to position [1558, 21]
